Goal: Task Accomplishment & Management: Use online tool/utility

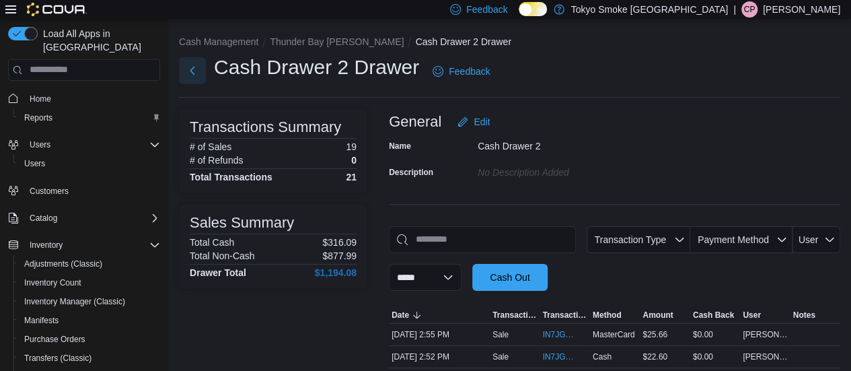
click at [194, 71] on button "Next" at bounding box center [192, 70] width 27 height 27
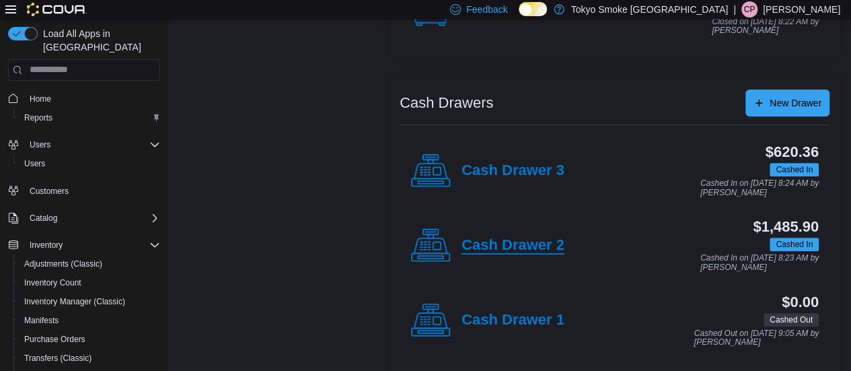
click at [533, 246] on h4 "Cash Drawer 2" at bounding box center [512, 245] width 103 height 17
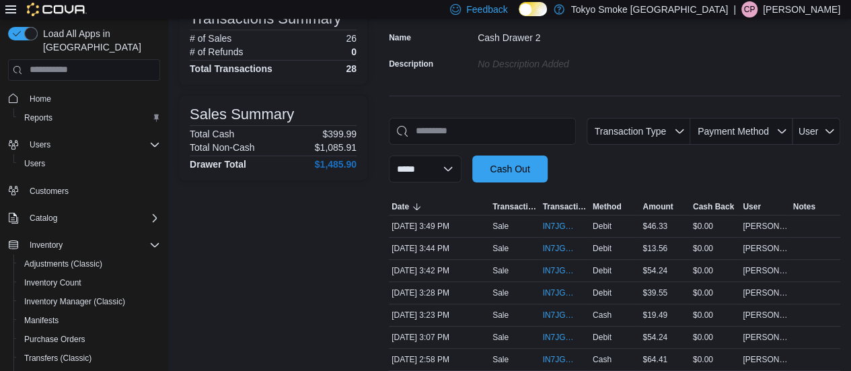
scroll to position [67, 0]
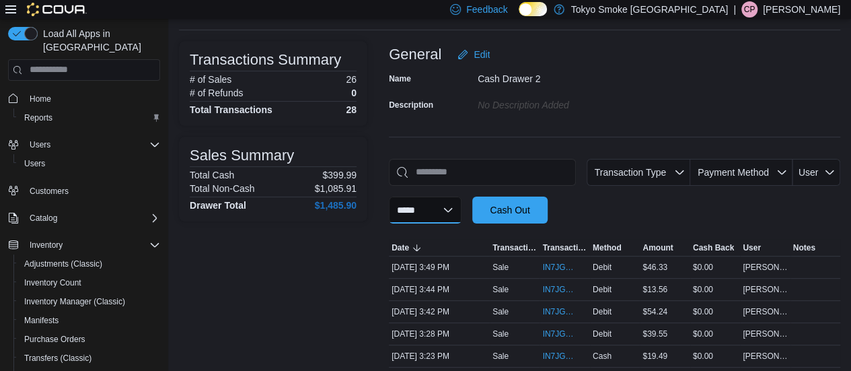
click at [461, 219] on select "**********" at bounding box center [425, 209] width 73 height 27
select select "*********"
click at [389, 196] on select "**********" at bounding box center [425, 209] width 73 height 27
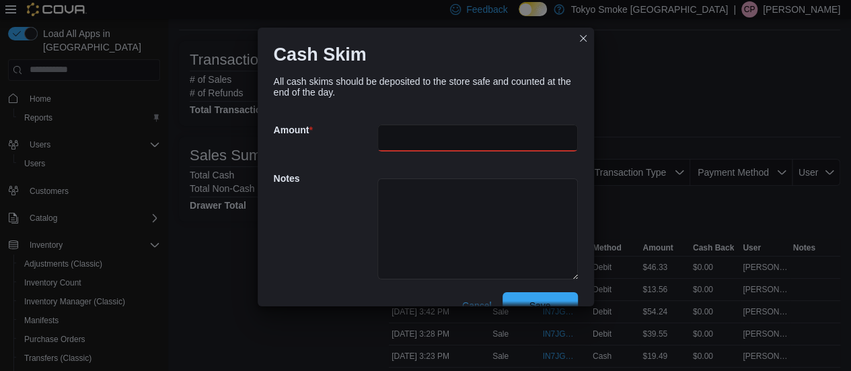
click at [414, 139] on input "number" at bounding box center [477, 137] width 200 height 27
type input "***"
click at [421, 196] on textarea at bounding box center [477, 228] width 200 height 101
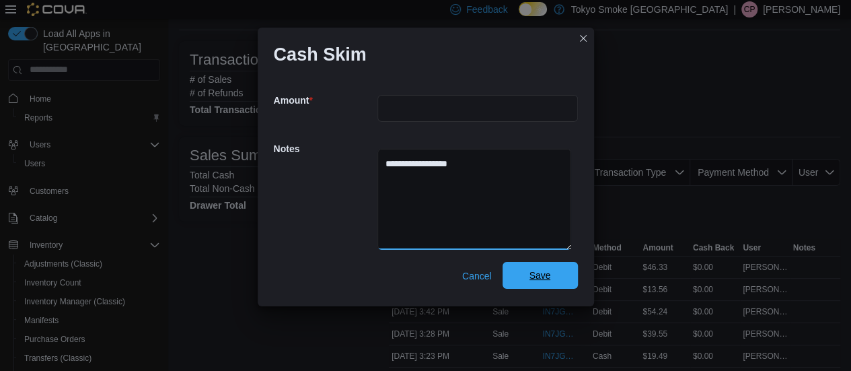
type textarea "**********"
click at [544, 278] on span "Save" at bounding box center [540, 275] width 59 height 27
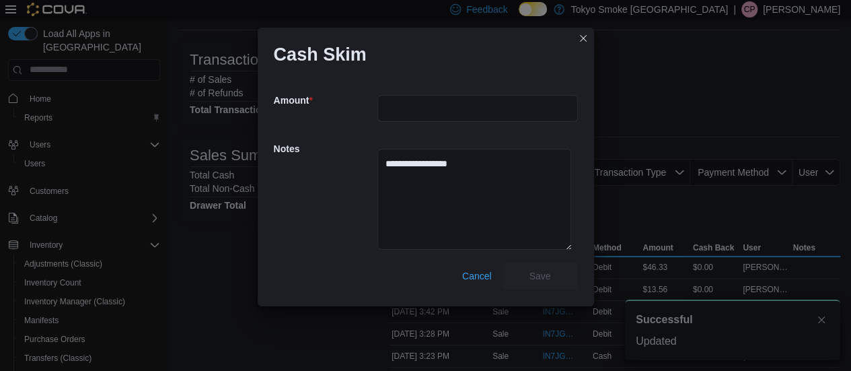
scroll to position [0, 0]
select select
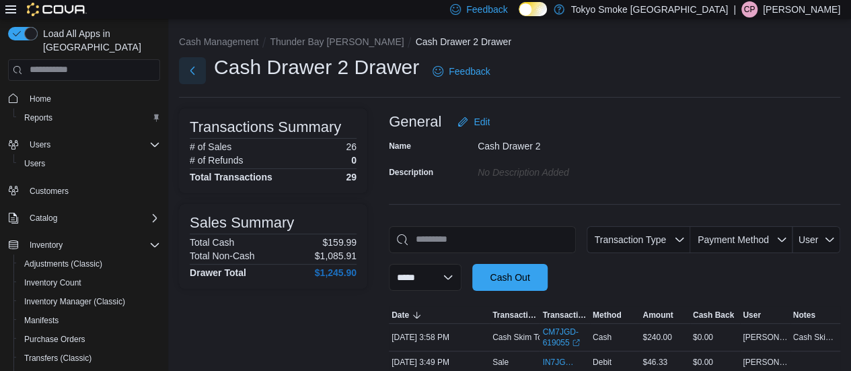
click at [198, 68] on button "Next" at bounding box center [192, 70] width 27 height 27
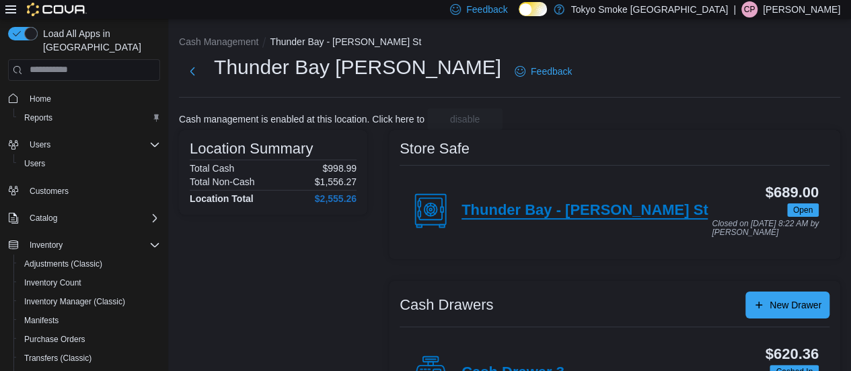
click at [564, 213] on h4 "Thunder Bay - [PERSON_NAME] St" at bounding box center [584, 210] width 246 height 17
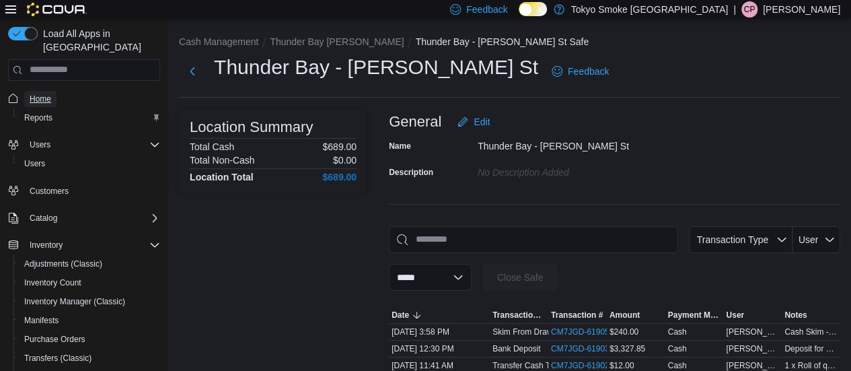
click at [48, 94] on span "Home" at bounding box center [41, 99] width 22 height 11
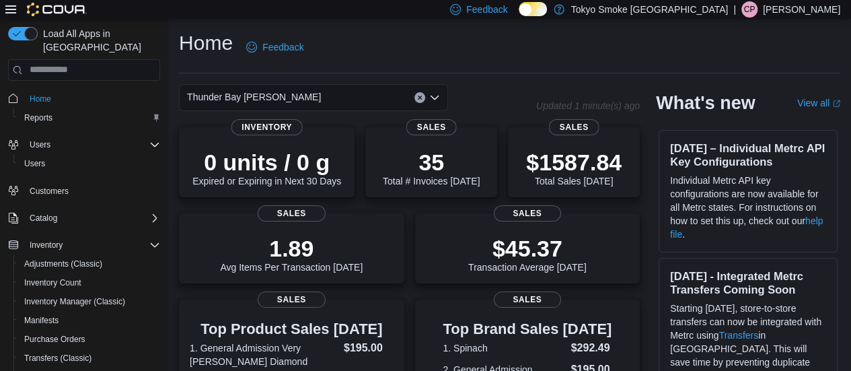
scroll to position [183, 0]
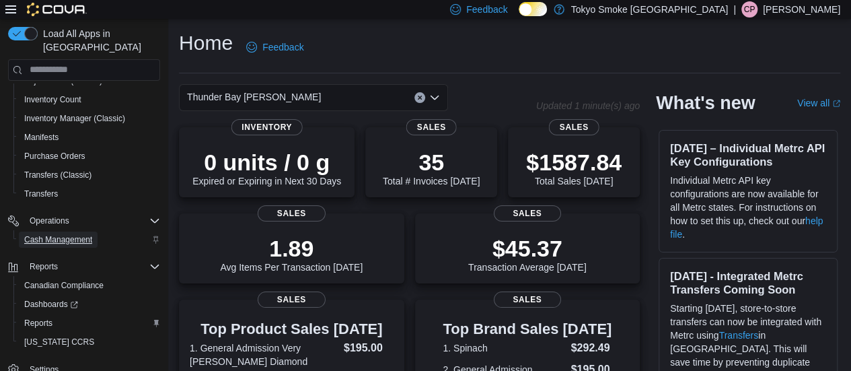
click at [55, 234] on span "Cash Management" at bounding box center [58, 239] width 68 height 11
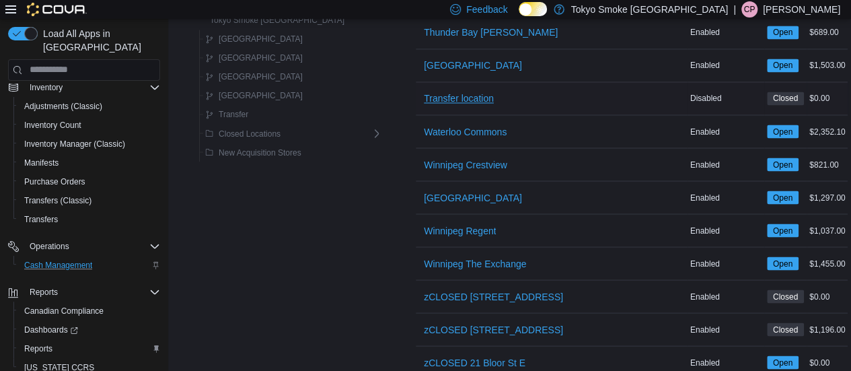
scroll to position [1076, 0]
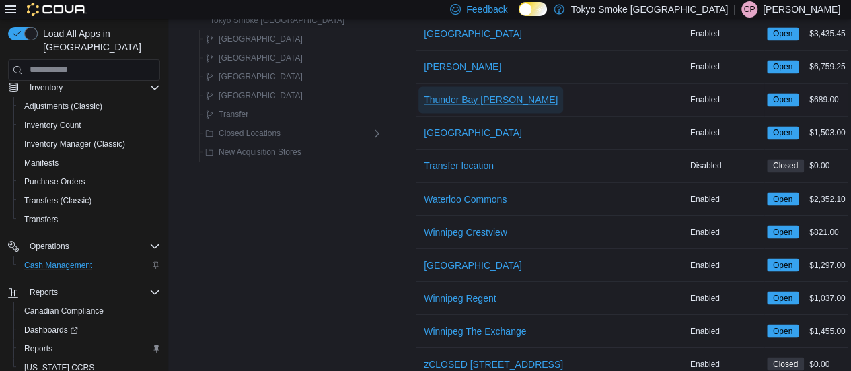
click at [445, 93] on span "Thunder Bay [PERSON_NAME]" at bounding box center [491, 99] width 134 height 13
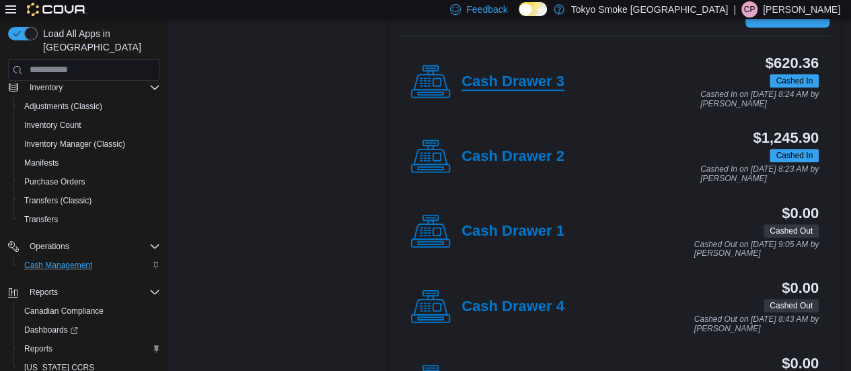
click at [510, 87] on h4 "Cash Drawer 3" at bounding box center [512, 81] width 103 height 17
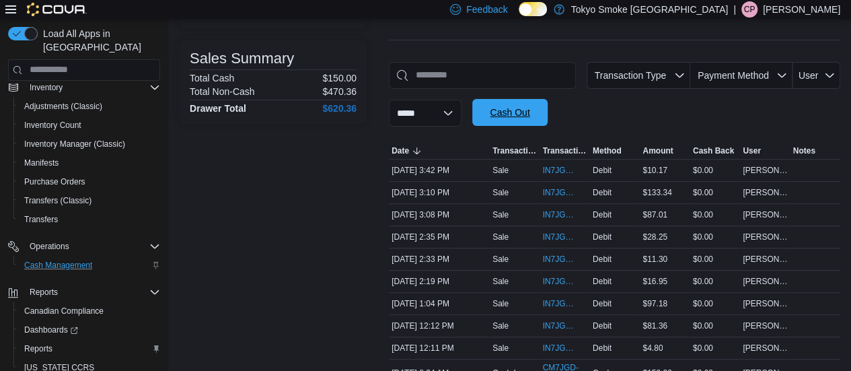
scroll to position [45, 0]
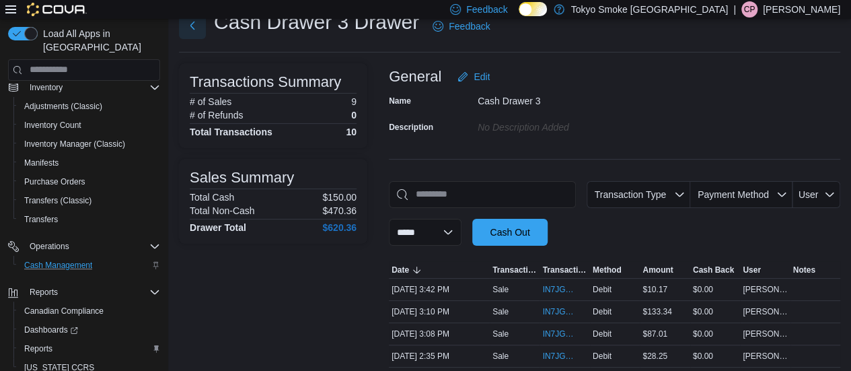
click at [192, 29] on button "Next" at bounding box center [192, 25] width 27 height 27
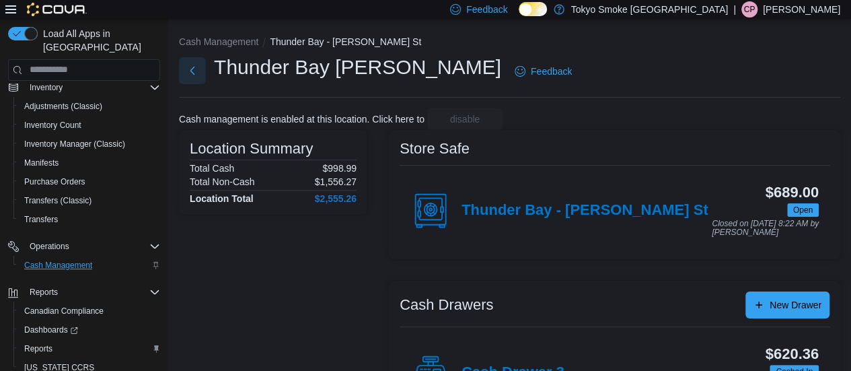
click at [196, 71] on button "Next" at bounding box center [192, 70] width 27 height 27
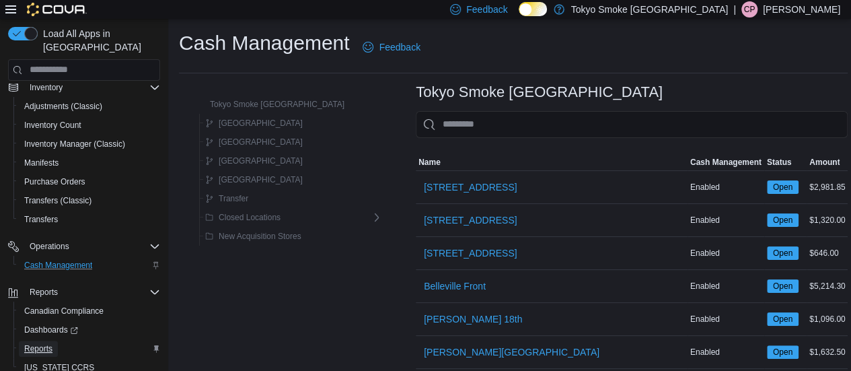
click at [52, 343] on span "Reports" at bounding box center [38, 348] width 28 height 11
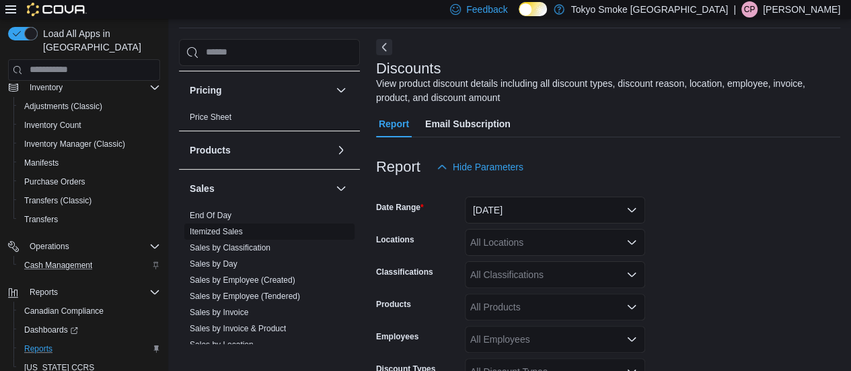
scroll to position [807, 0]
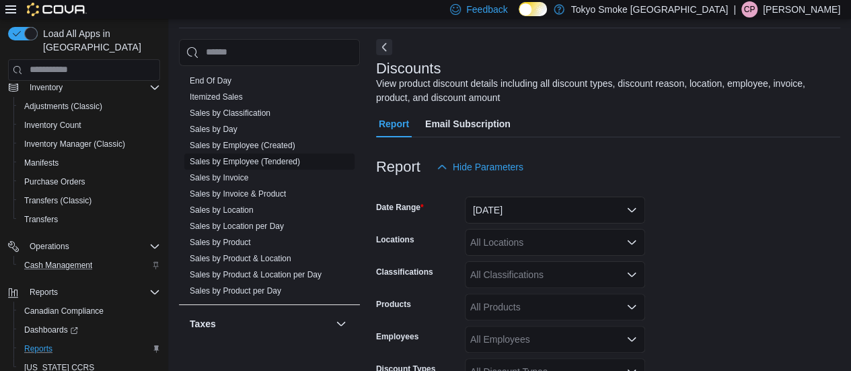
click at [295, 160] on link "Sales by Employee (Tendered)" at bounding box center [245, 161] width 110 height 9
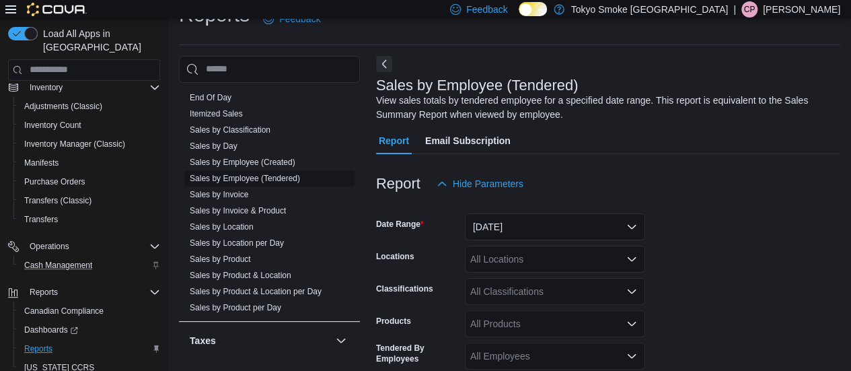
scroll to position [45, 0]
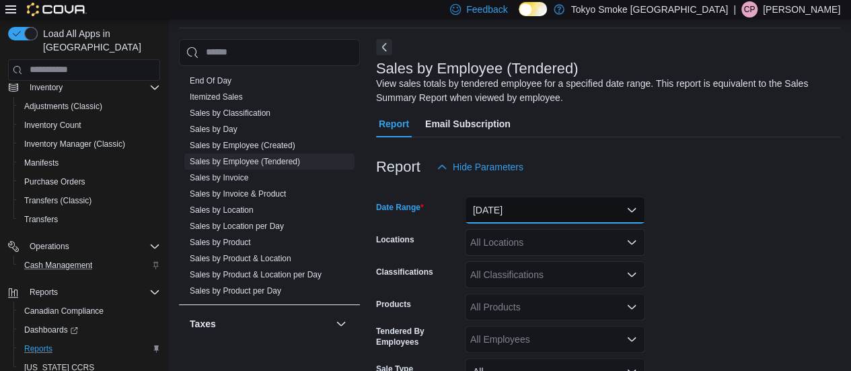
click at [556, 215] on button "[DATE]" at bounding box center [555, 209] width 180 height 27
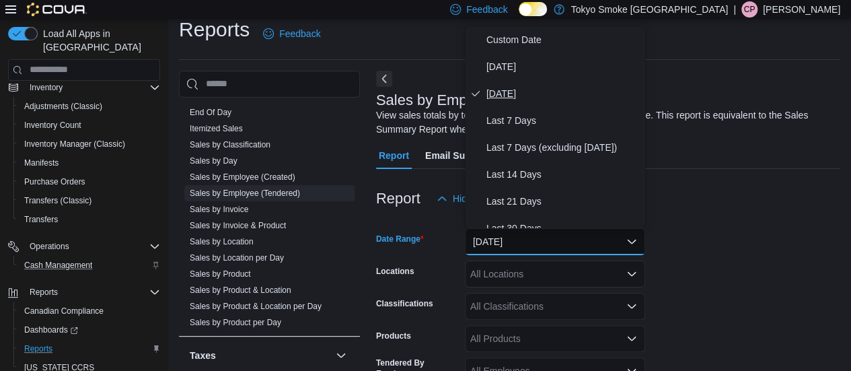
scroll to position [0, 0]
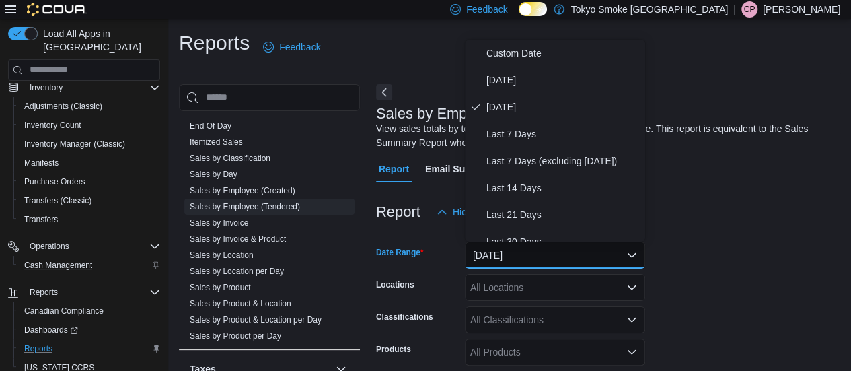
click at [780, 233] on div at bounding box center [608, 233] width 464 height 16
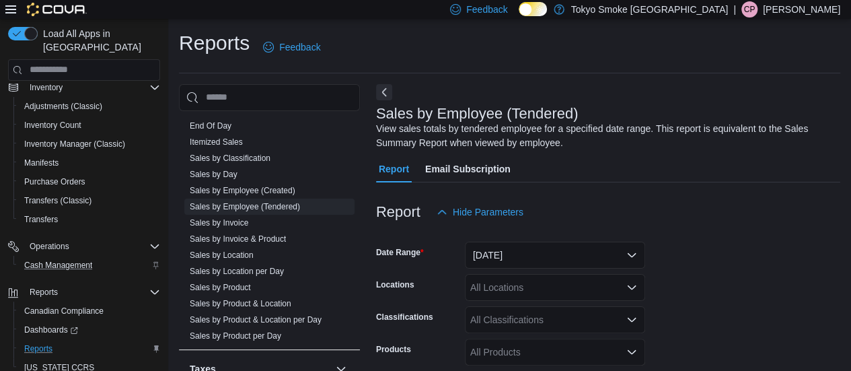
scroll to position [135, 0]
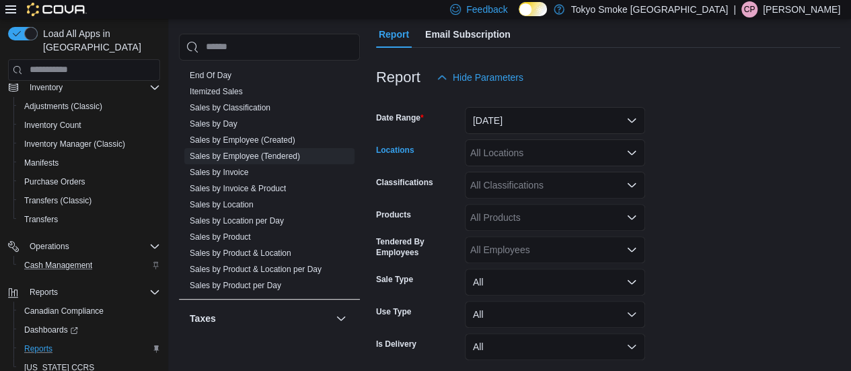
click at [553, 151] on div "All Locations" at bounding box center [555, 152] width 180 height 27
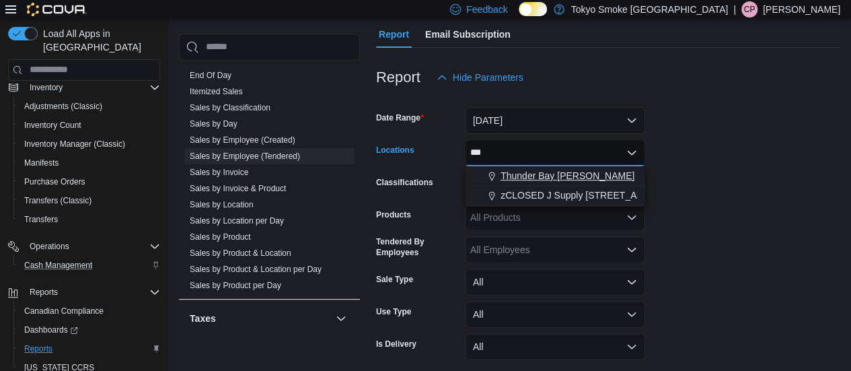
type input "***"
click at [553, 178] on span "Thunder Bay [PERSON_NAME]" at bounding box center [567, 175] width 134 height 13
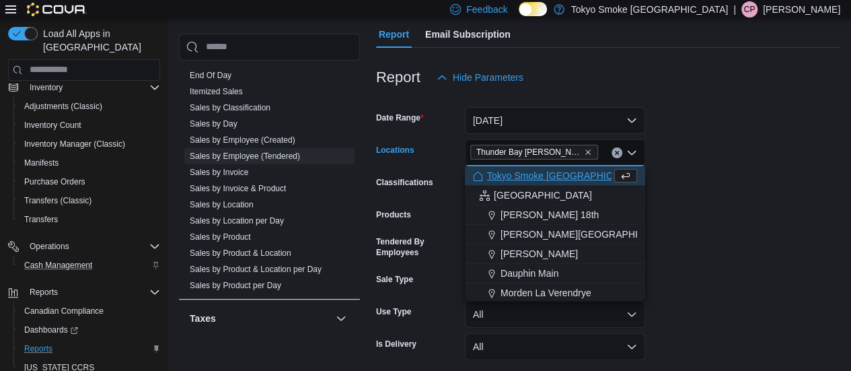
click at [805, 196] on form "Date Range [DATE] Locations [GEOGRAPHIC_DATA] [PERSON_NAME] Combo box. Selected…" at bounding box center [608, 244] width 464 height 307
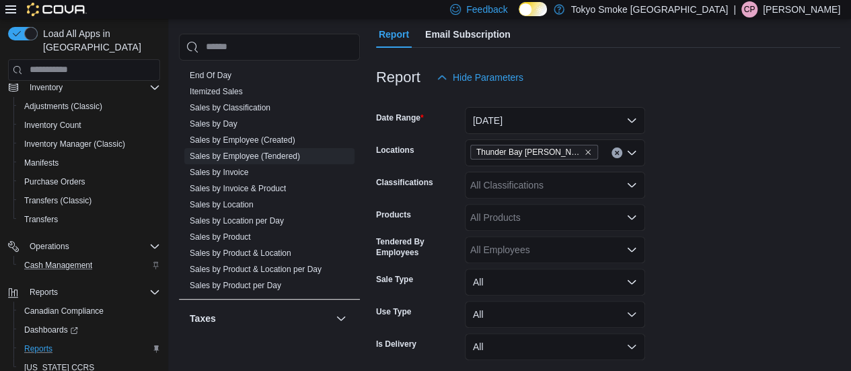
scroll to position [188, 0]
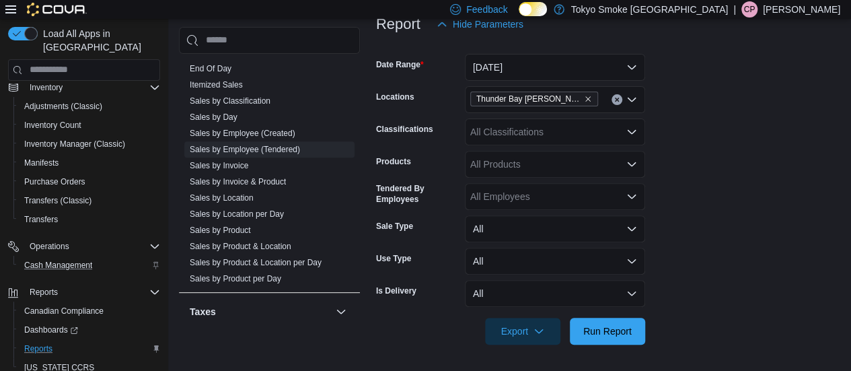
click at [706, 128] on form "Date Range [DATE] Locations [GEOGRAPHIC_DATA] [PERSON_NAME] Classifications All…" at bounding box center [608, 191] width 464 height 307
drag, startPoint x: 603, startPoint y: 322, endPoint x: 779, endPoint y: 309, distance: 176.8
click at [603, 322] on span "Run Report" at bounding box center [607, 331] width 59 height 27
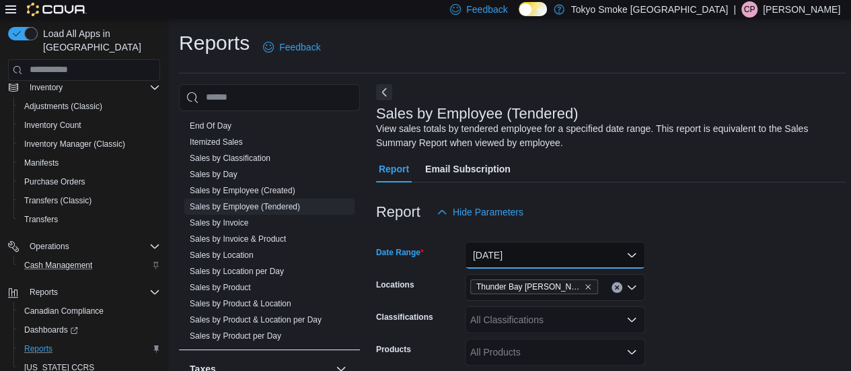
click at [593, 258] on button "[DATE]" at bounding box center [555, 254] width 180 height 27
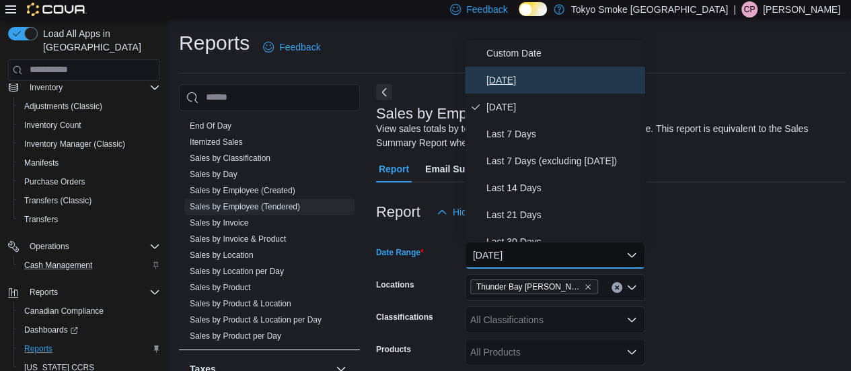
click at [523, 75] on span "[DATE]" at bounding box center [562, 80] width 153 height 16
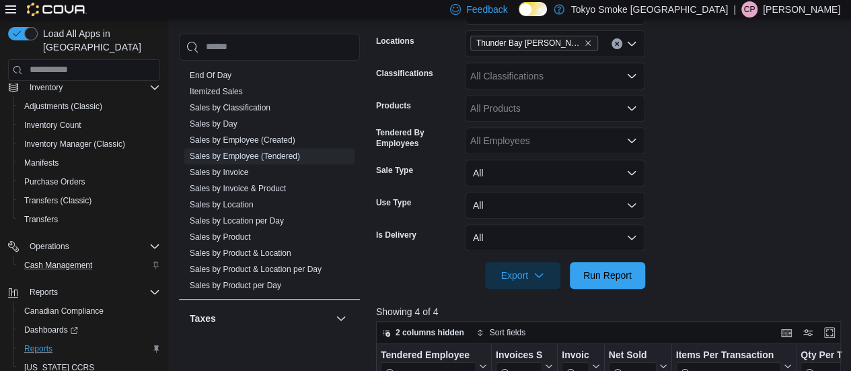
scroll to position [336, 0]
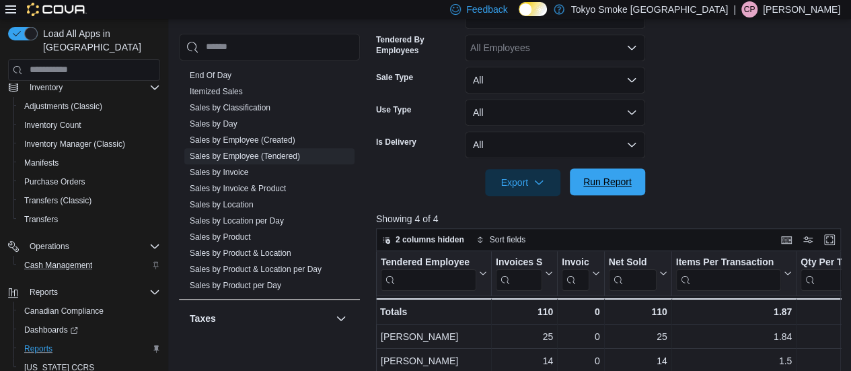
click at [611, 185] on span "Run Report" at bounding box center [607, 181] width 48 height 13
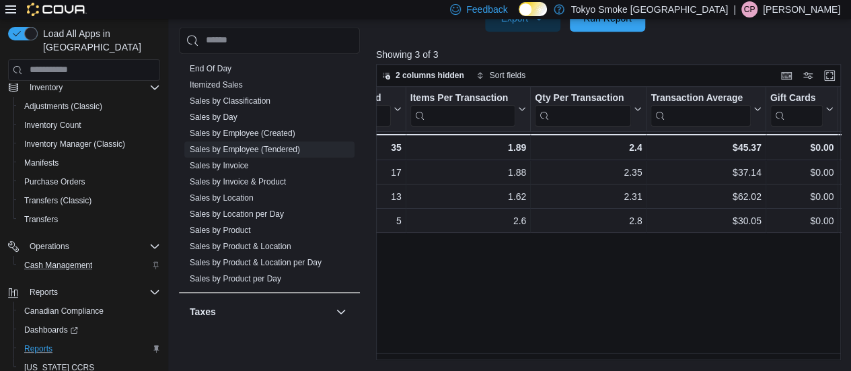
scroll to position [0, 285]
